Goal: Task Accomplishment & Management: Complete application form

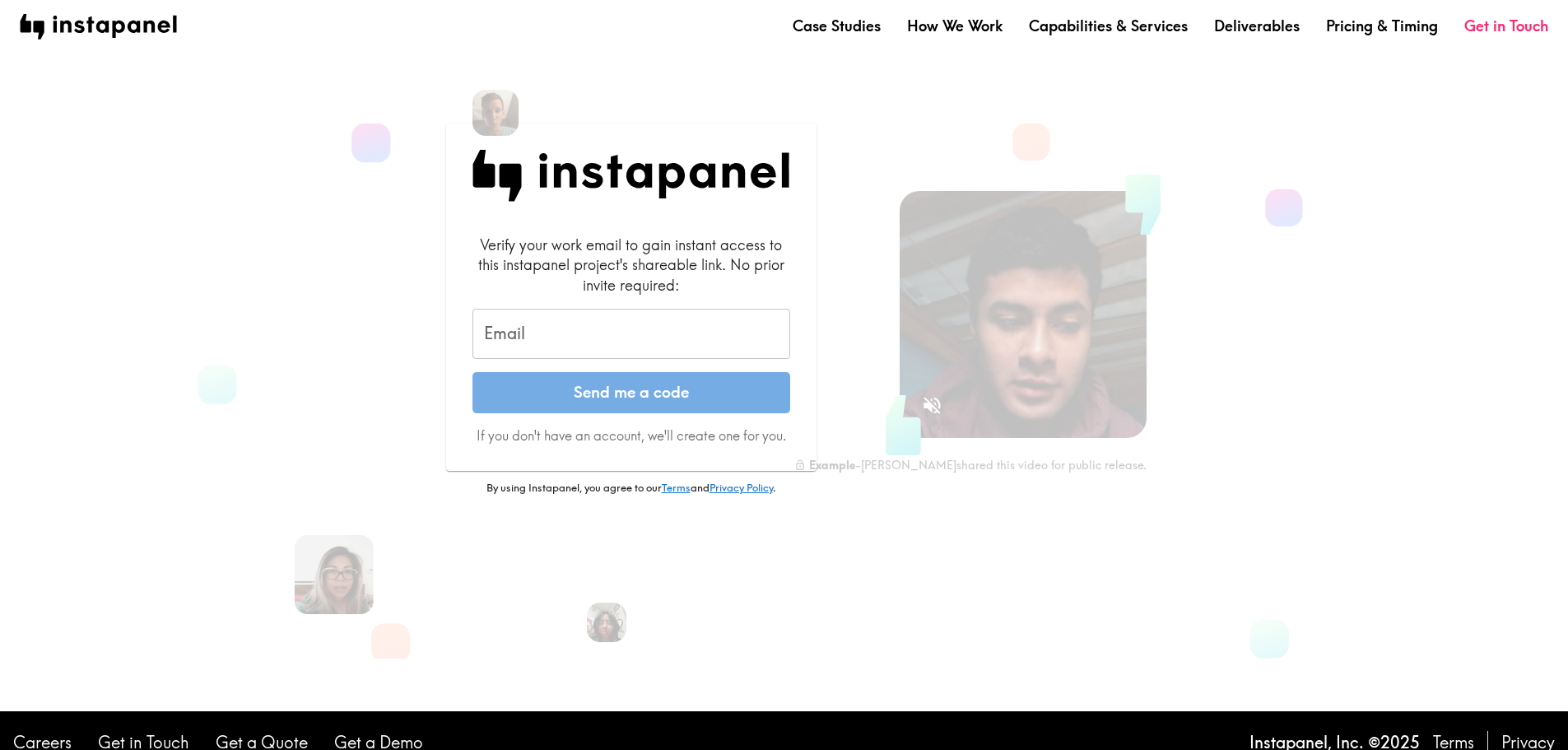
click at [580, 326] on input "Email" at bounding box center [631, 334] width 318 height 51
click at [522, 339] on label "Email" at bounding box center [504, 333] width 41 height 24
click at [522, 339] on input "Email" at bounding box center [631, 334] width 318 height 51
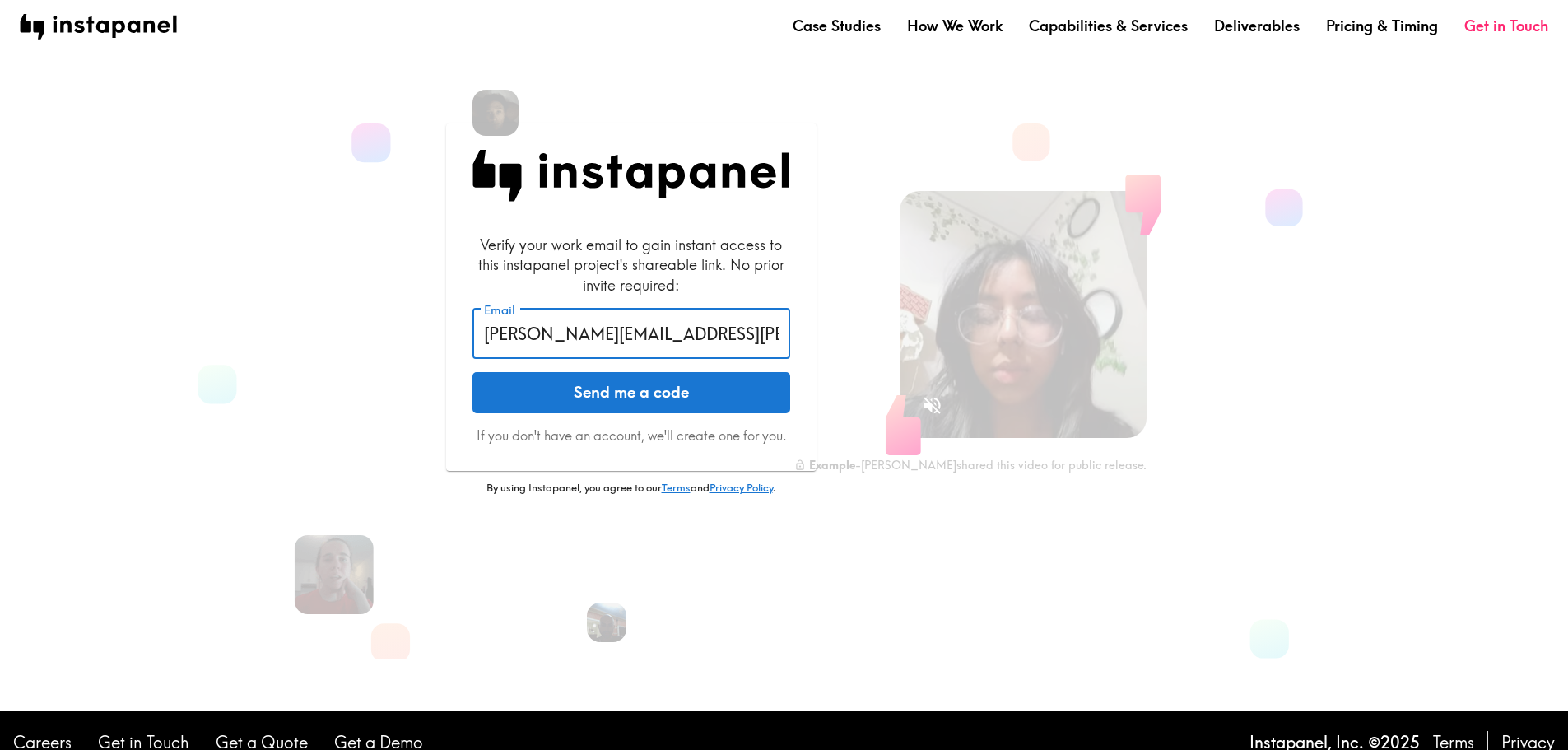
type input "[PERSON_NAME][EMAIL_ADDRESS][PERSON_NAME][DOMAIN_NAME]"
click at [473, 372] on button "Send me a code" at bounding box center [631, 392] width 318 height 41
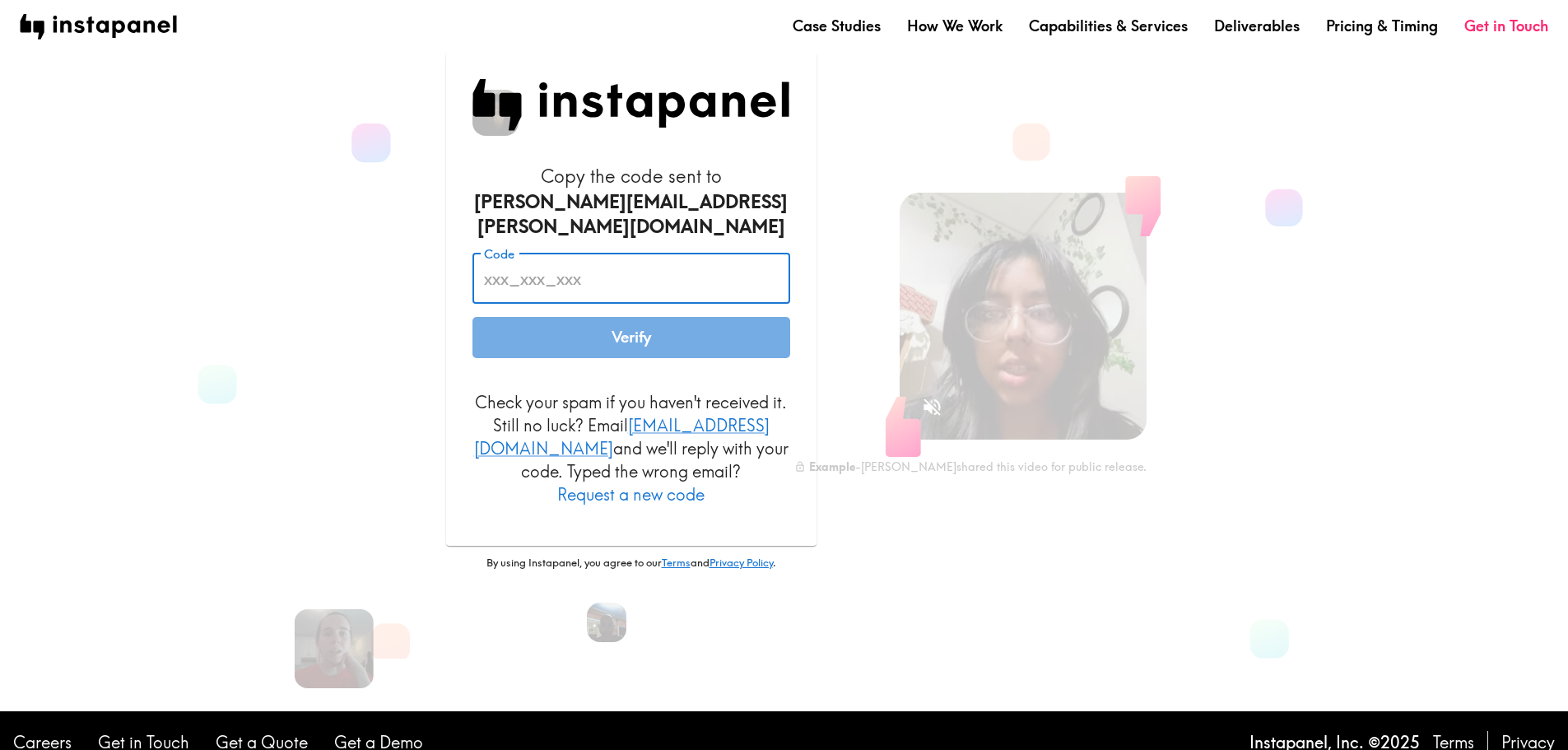
click at [551, 274] on input "Code" at bounding box center [631, 278] width 318 height 51
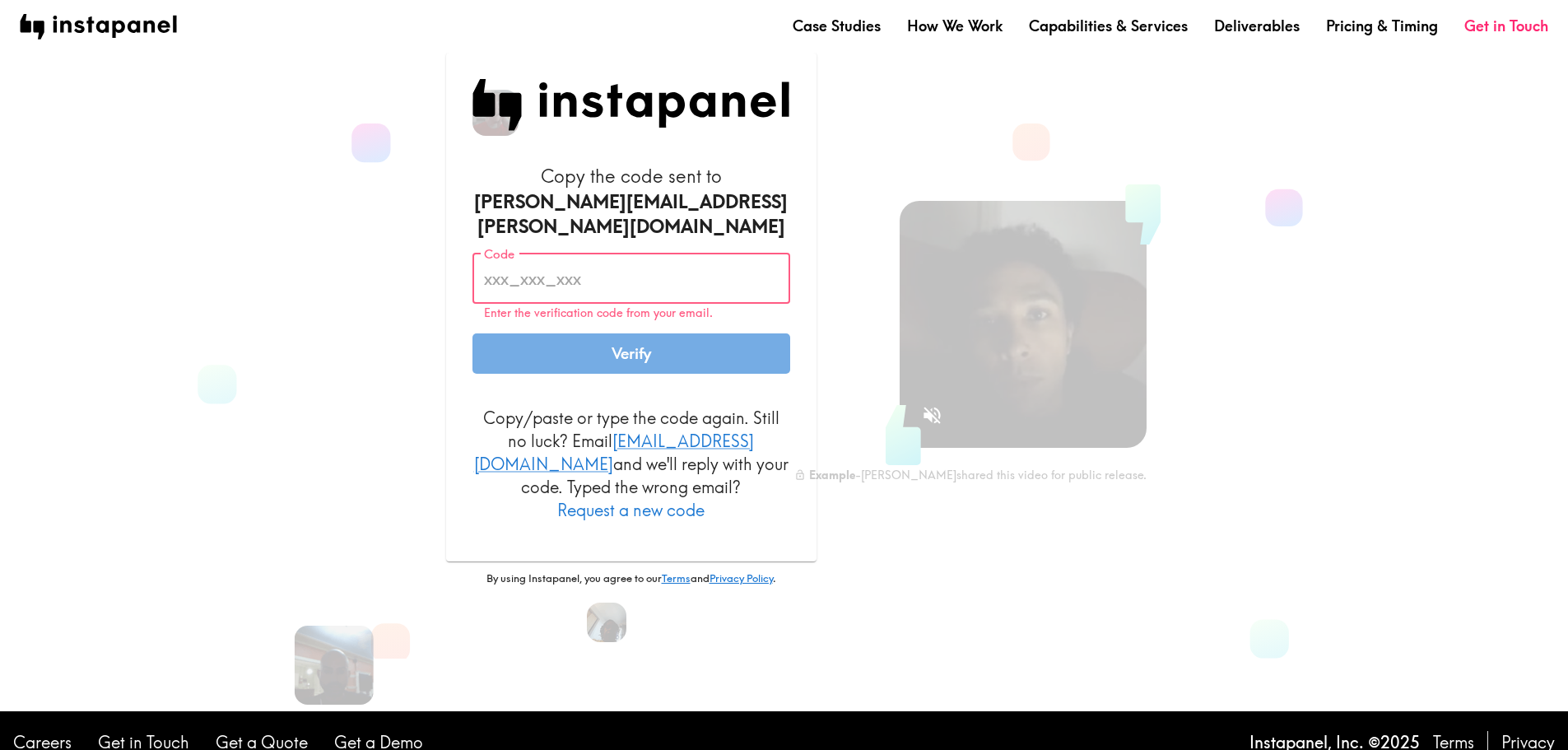
click at [551, 267] on input "Code" at bounding box center [631, 278] width 318 height 51
paste input "3Ta_Qgp_PDn"
type input "3Ta_Qgp_PDn"
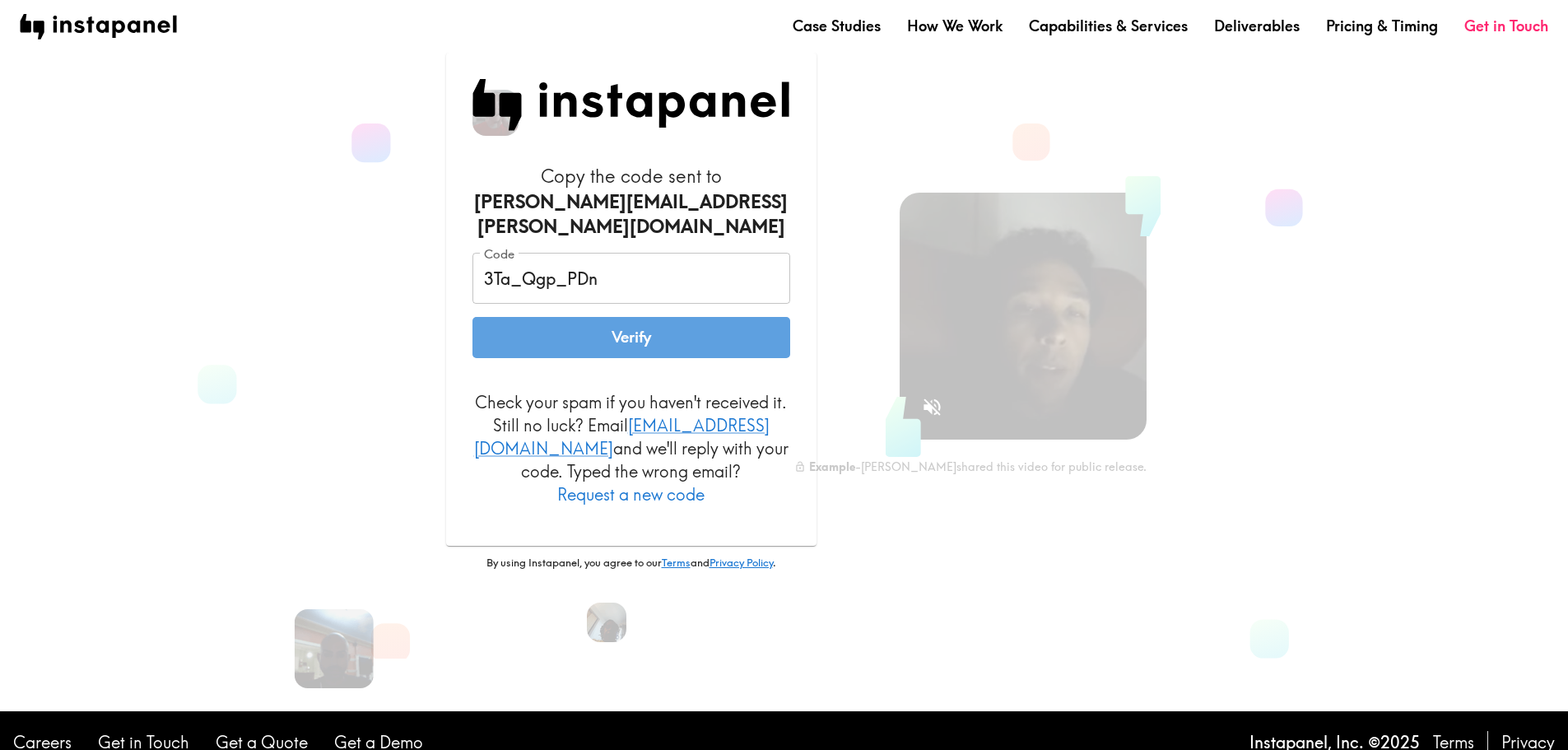
click at [616, 344] on button "Verify" at bounding box center [631, 338] width 318 height 41
